Goal: Task Accomplishment & Management: Use online tool/utility

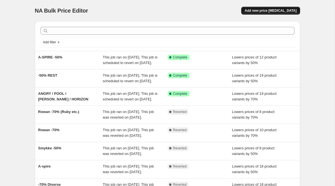
click at [270, 10] on span "Add new price [MEDICAL_DATA]" at bounding box center [271, 10] width 52 height 4
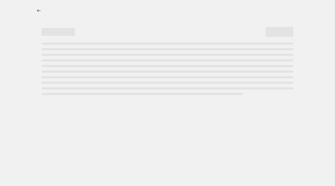
select select "percentage"
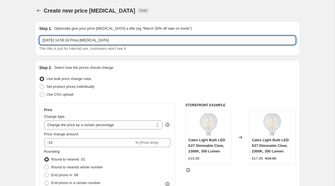
click at [82, 41] on input "[DATE] 14:56:18 Price [MEDICAL_DATA]" at bounding box center [167, 40] width 257 height 9
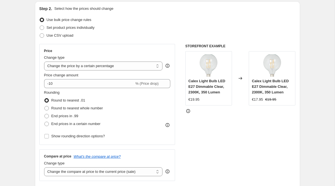
scroll to position [67, 0]
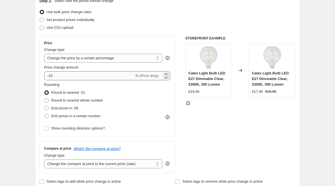
type input "SMYKKE RUBY"
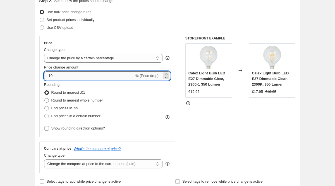
click at [63, 74] on input "-10" at bounding box center [89, 75] width 90 height 9
type input "-1"
type input "-50"
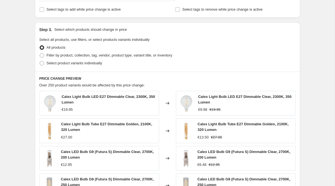
scroll to position [239, 0]
click at [70, 60] on span "Select product variants individually" at bounding box center [75, 63] width 56 height 6
click at [40, 61] on input "Select product variants individually" at bounding box center [40, 61] width 0 height 0
radio input "true"
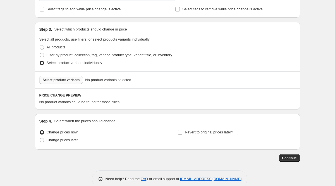
click at [73, 81] on span "Select product variants" at bounding box center [61, 80] width 37 height 4
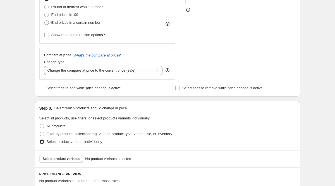
scroll to position [0, 0]
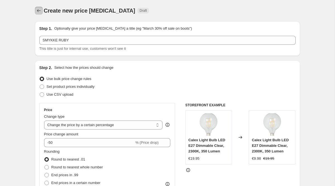
click at [38, 11] on icon "Price change jobs" at bounding box center [39, 10] width 4 height 3
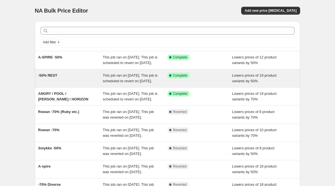
click at [124, 83] on span "This job ran on [DATE]. This job is scheduled to revert on [DATE]." at bounding box center [130, 78] width 55 height 10
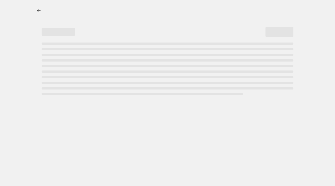
select select "percentage"
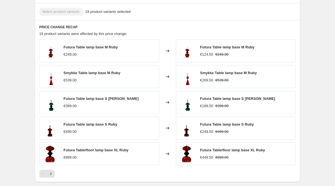
scroll to position [360, 0]
